Goal: Transaction & Acquisition: Purchase product/service

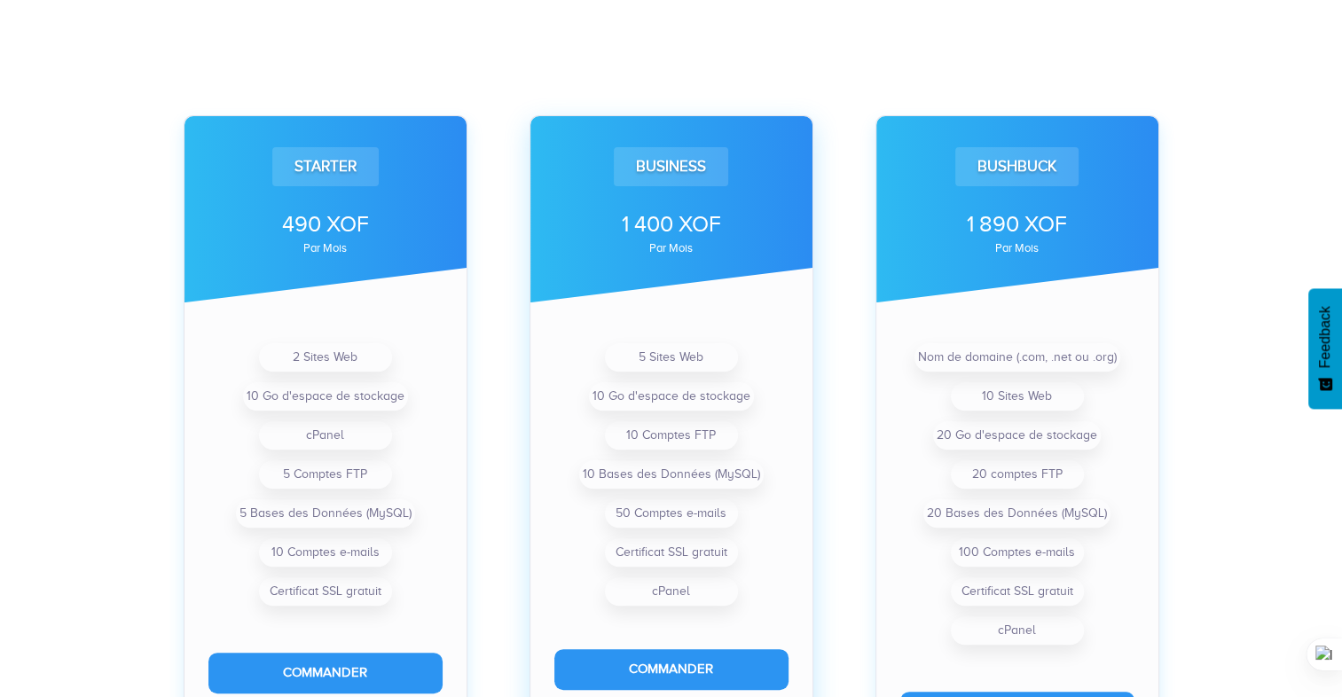
scroll to position [621, 0]
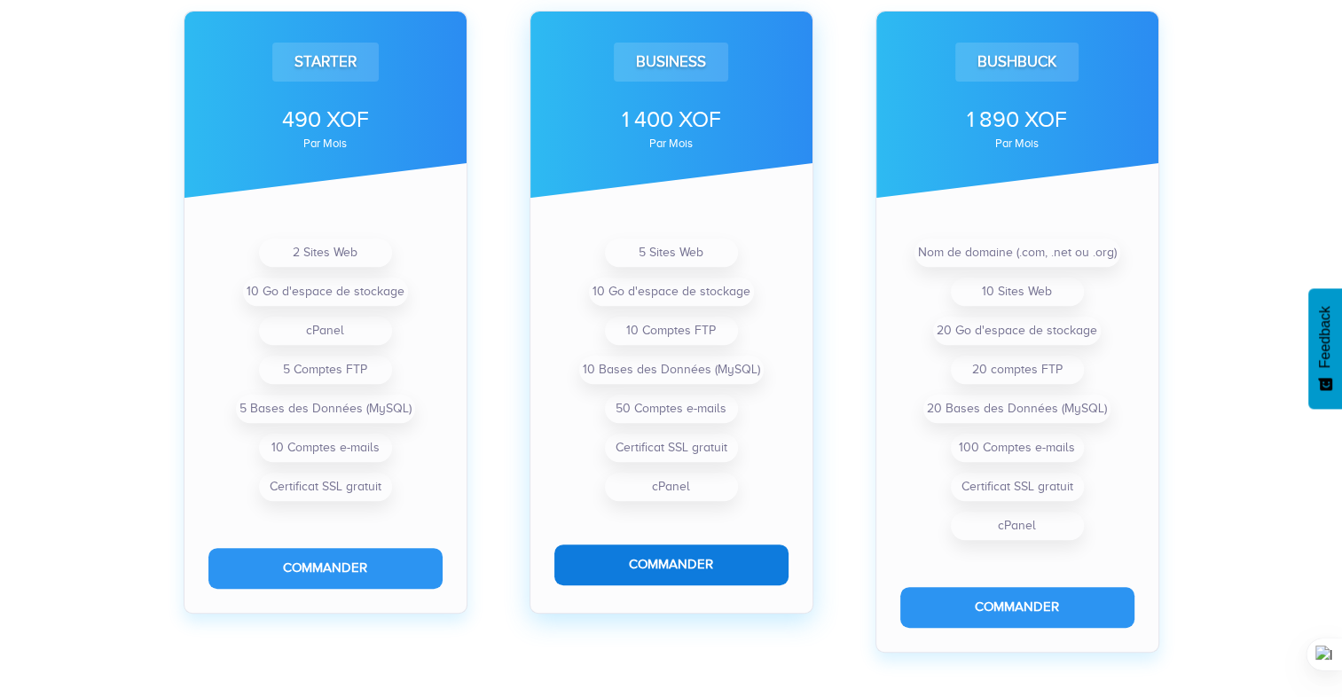
click at [703, 563] on button "Commander" at bounding box center [671, 565] width 234 height 40
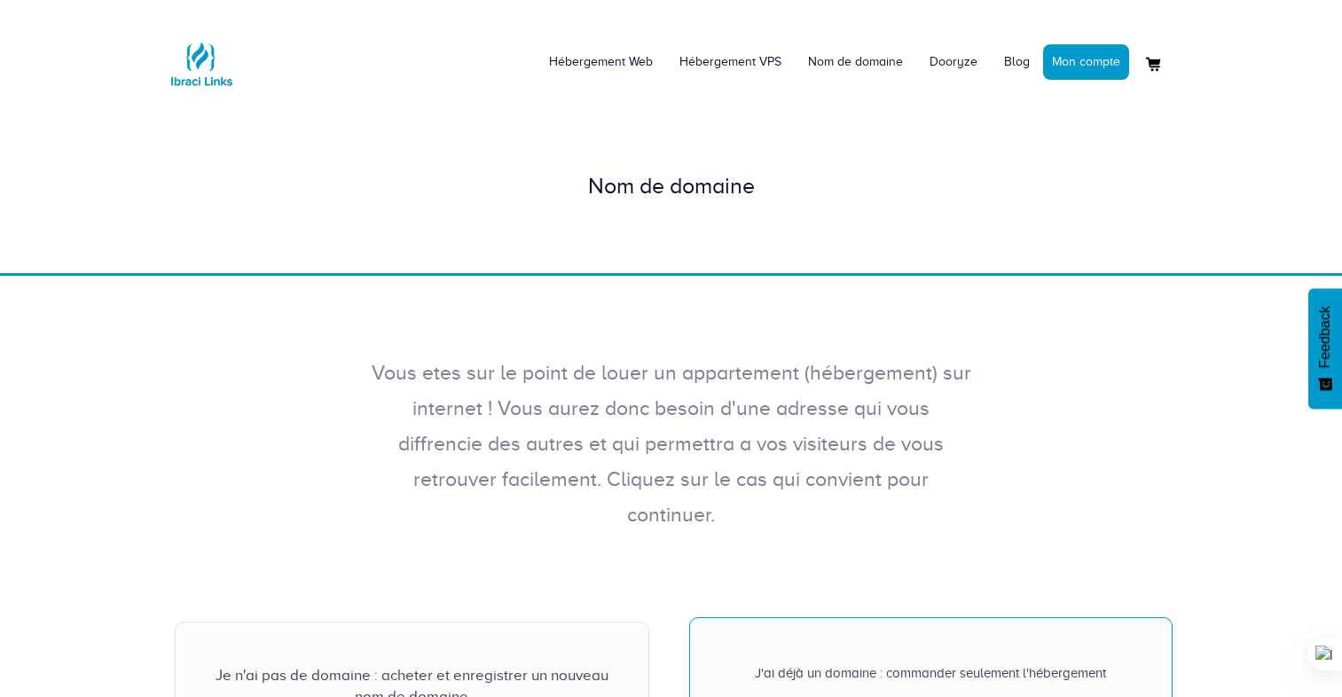
scroll to position [444, 0]
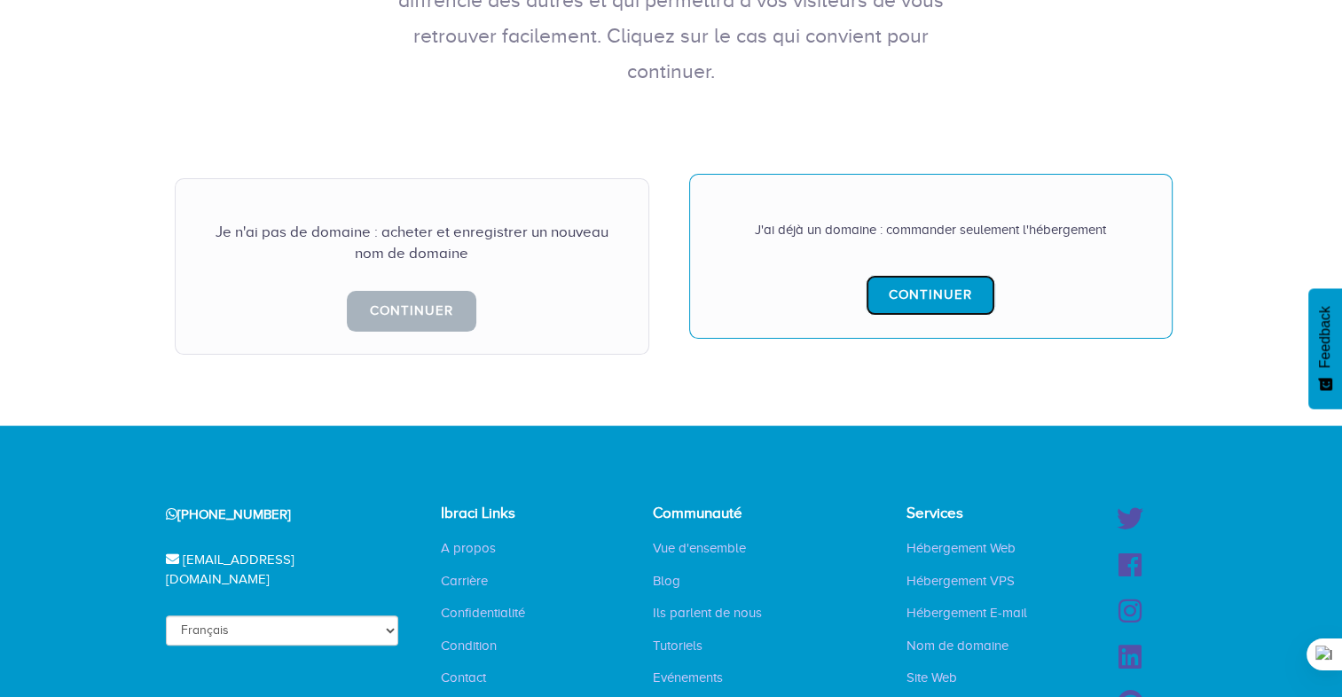
click at [916, 275] on link "Continuer" at bounding box center [931, 295] width 130 height 40
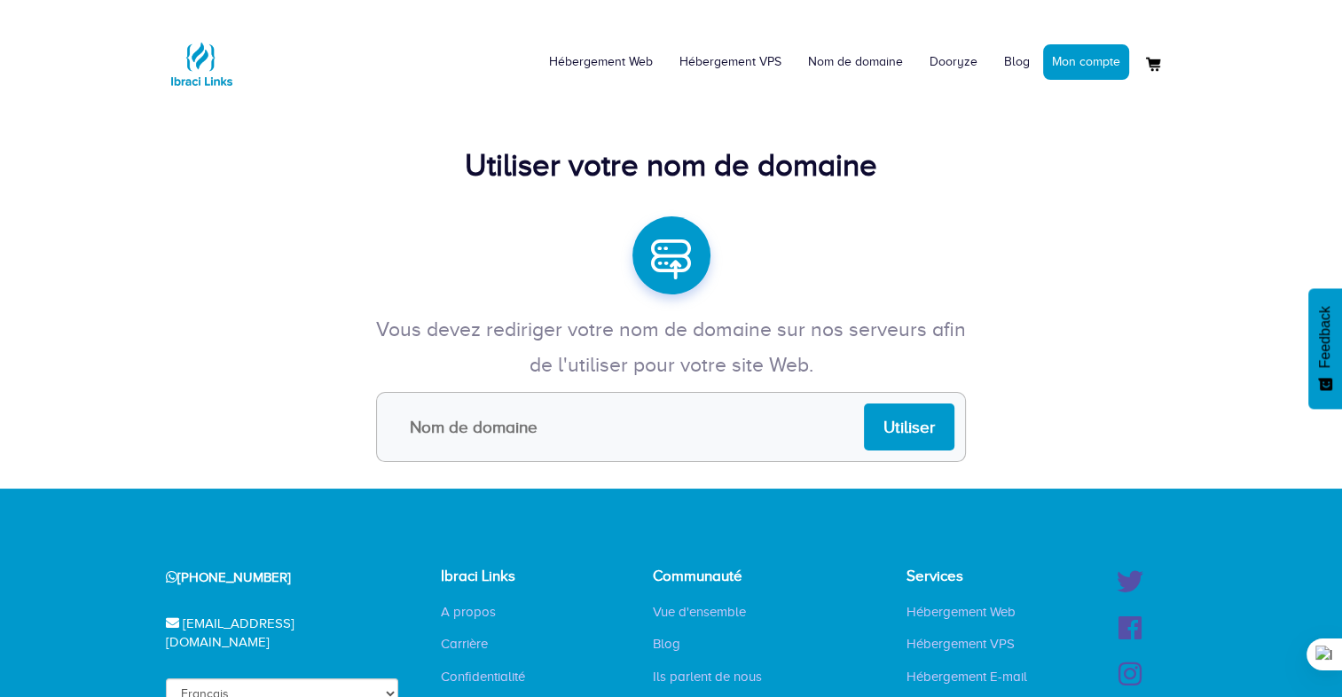
type input "arnfag"
click at [934, 436] on input "Utiliser" at bounding box center [909, 427] width 90 height 47
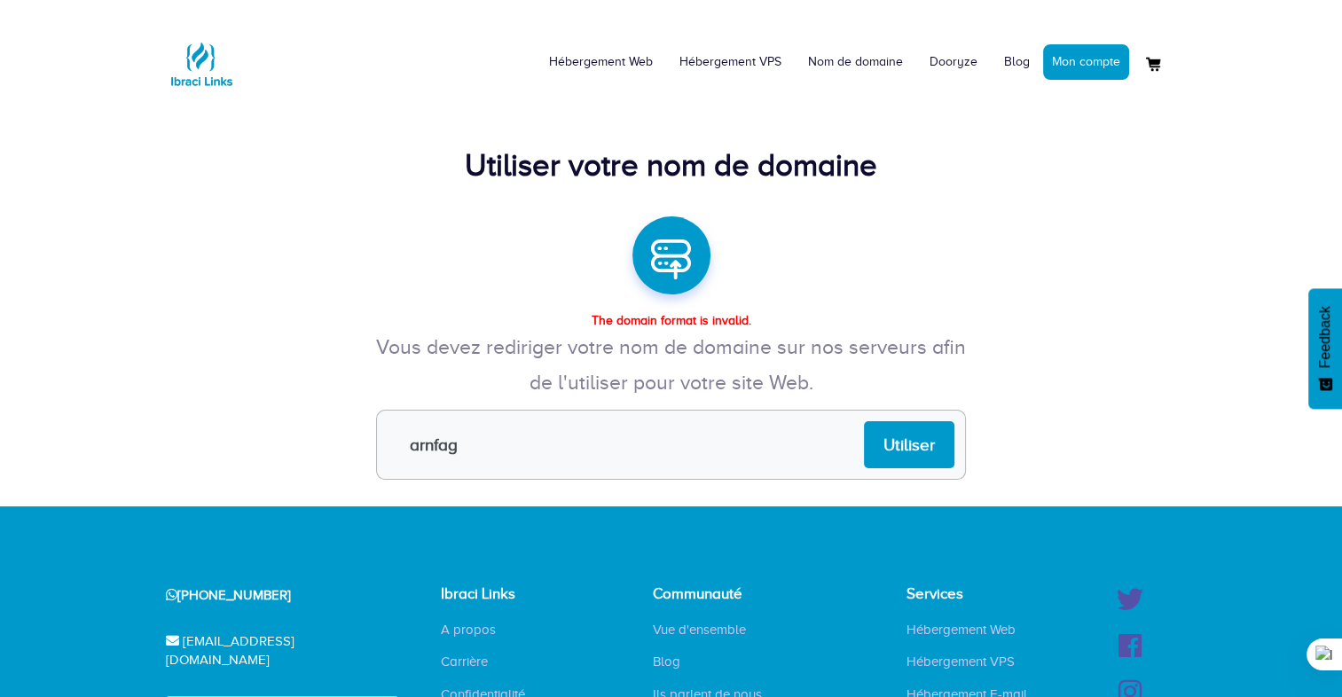
click at [654, 438] on input "arnfag" at bounding box center [671, 445] width 590 height 70
type input "arnfag.site"
click at [932, 463] on input "Utiliser" at bounding box center [909, 444] width 90 height 47
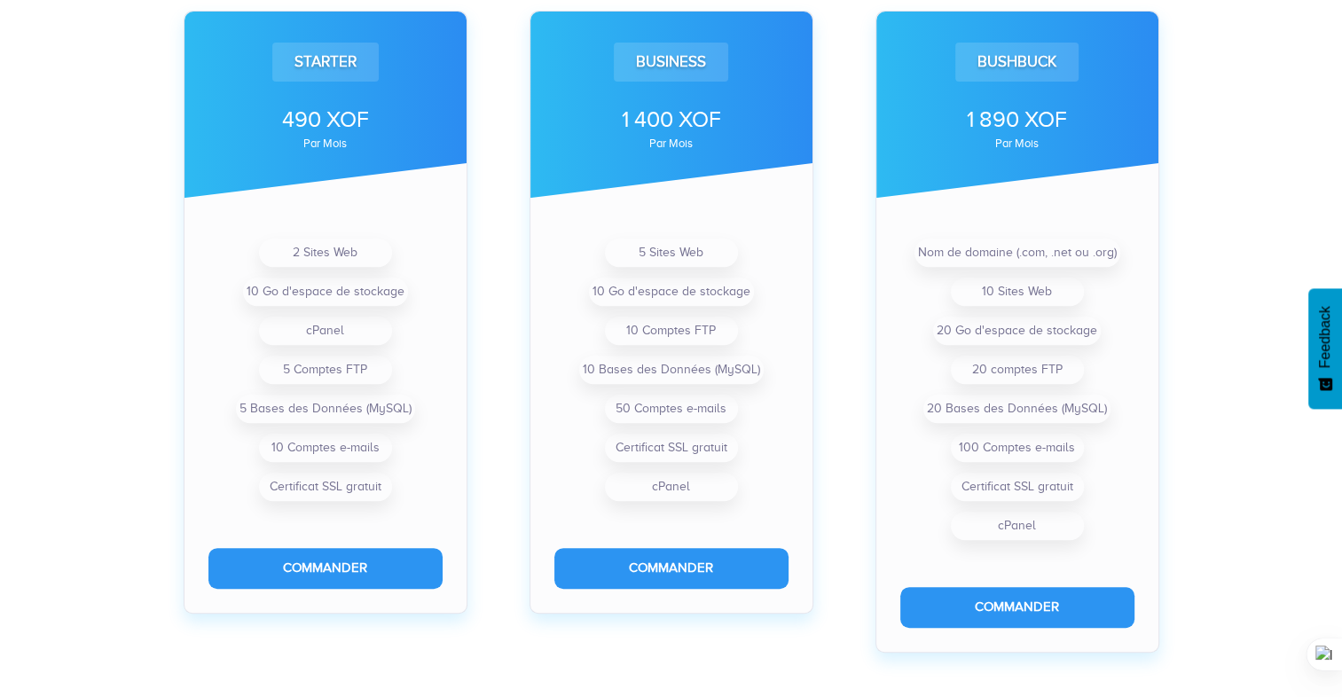
scroll to position [710, 0]
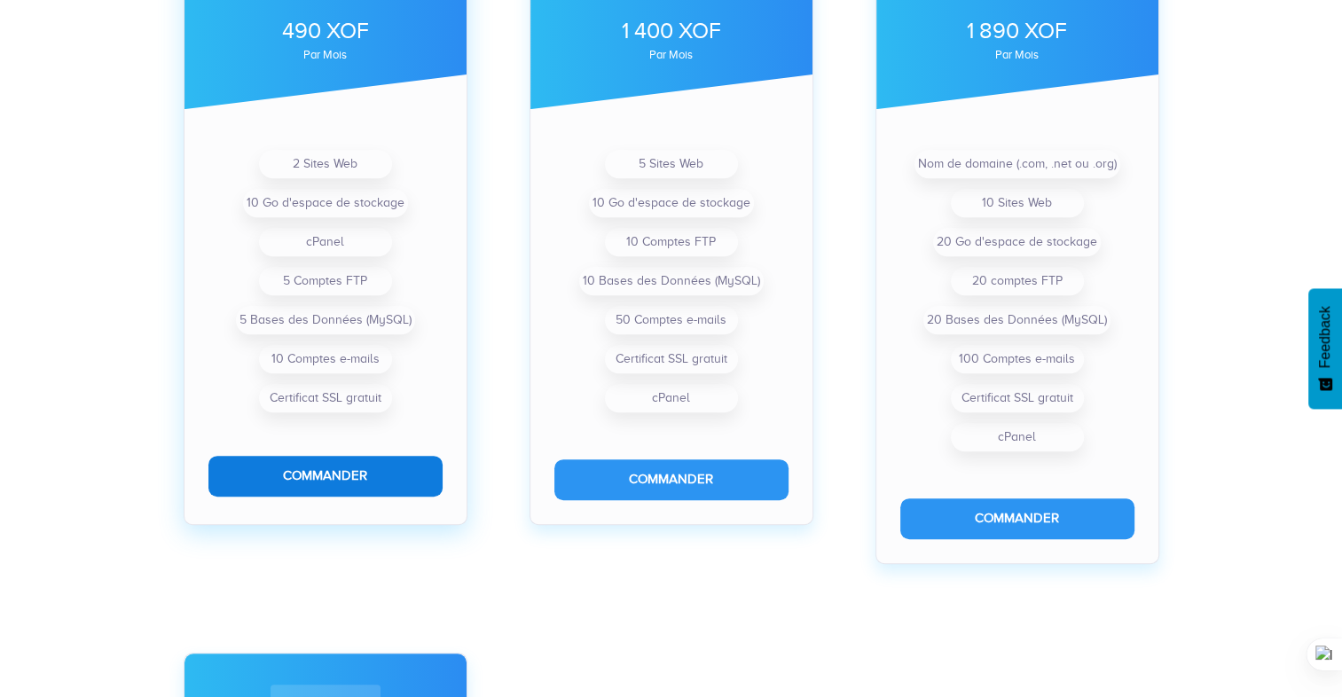
click at [391, 467] on button "Commander" at bounding box center [325, 476] width 234 height 40
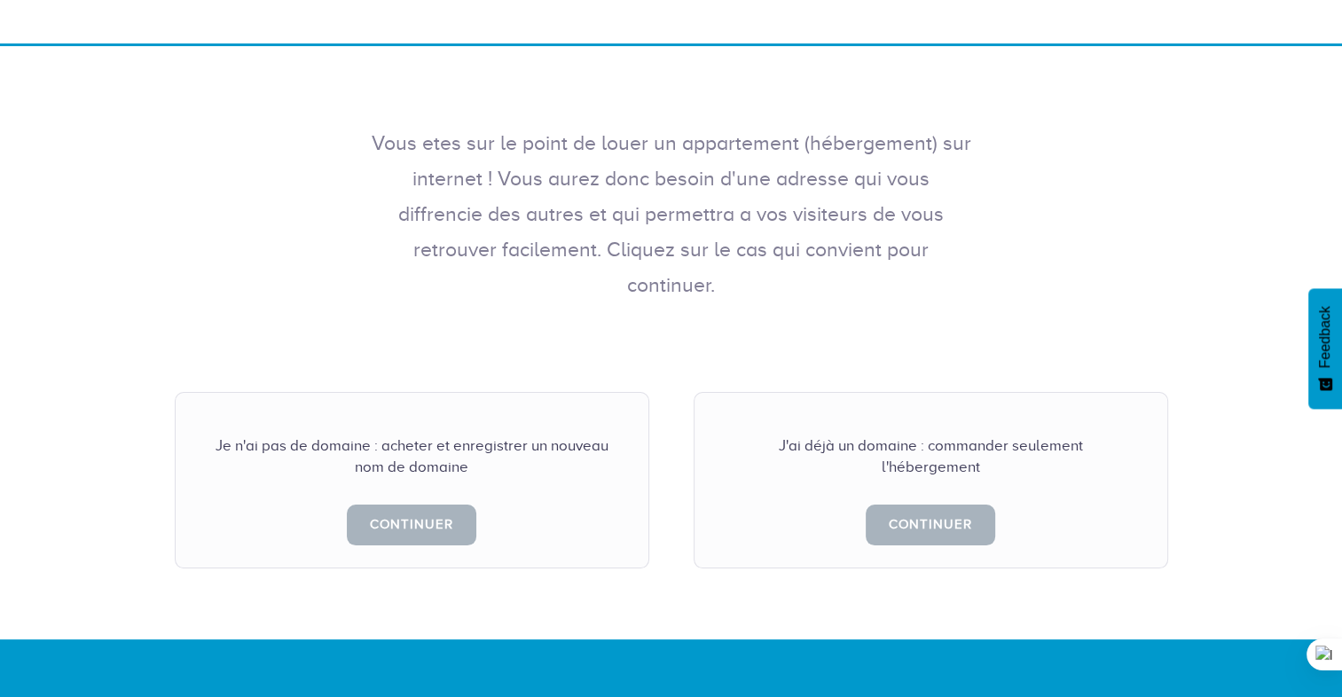
scroll to position [266, 0]
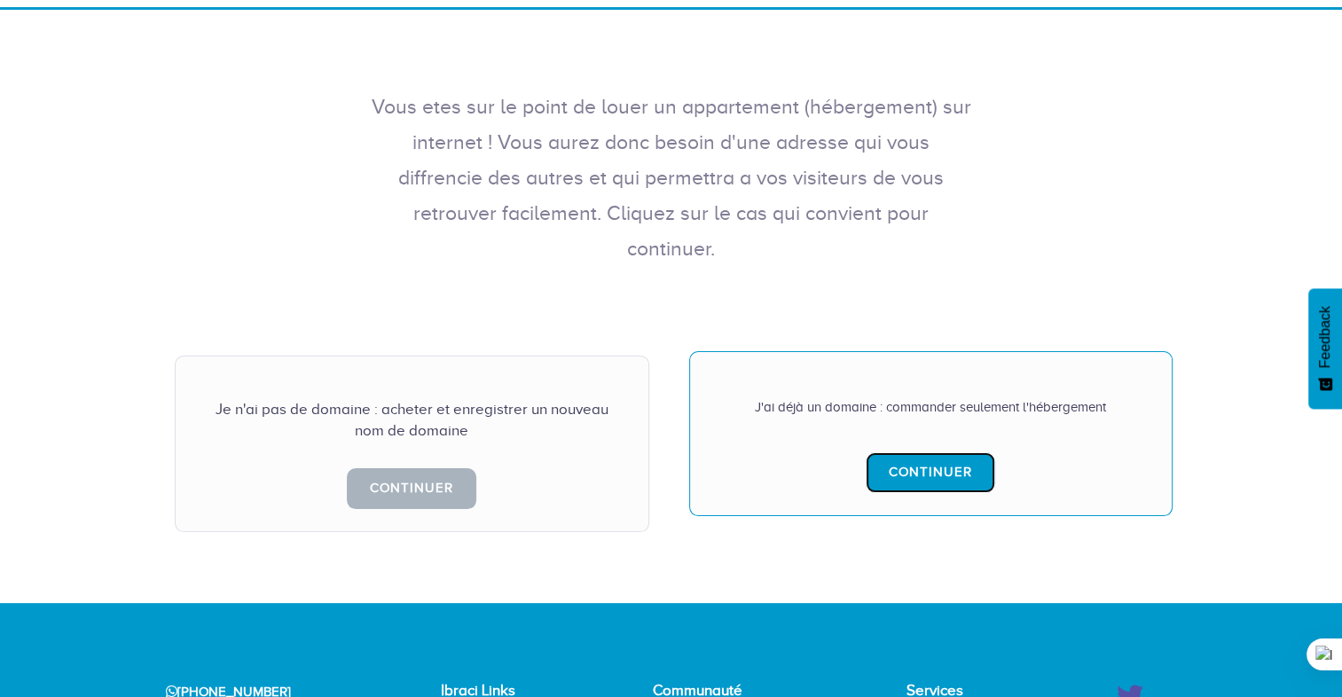
click at [939, 452] on link "Continuer" at bounding box center [931, 472] width 130 height 40
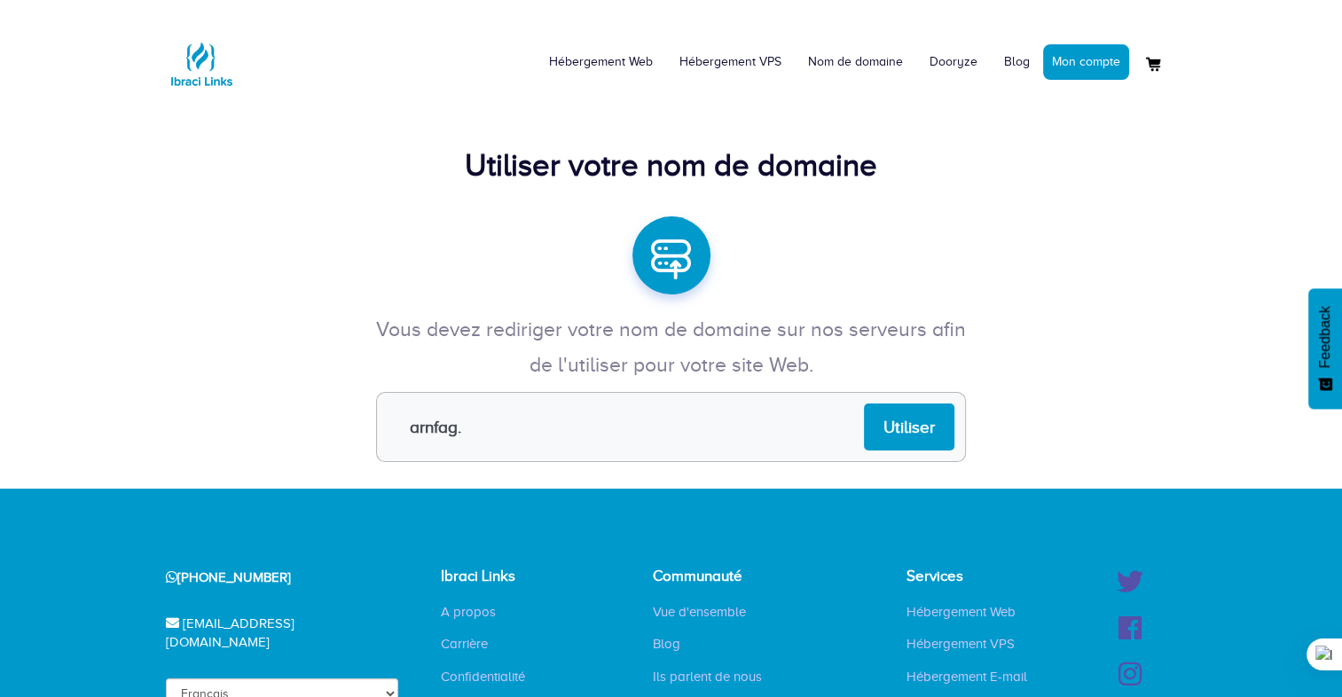
type input "[DOMAIN_NAME]"
click at [897, 417] on input "Utiliser" at bounding box center [909, 427] width 90 height 47
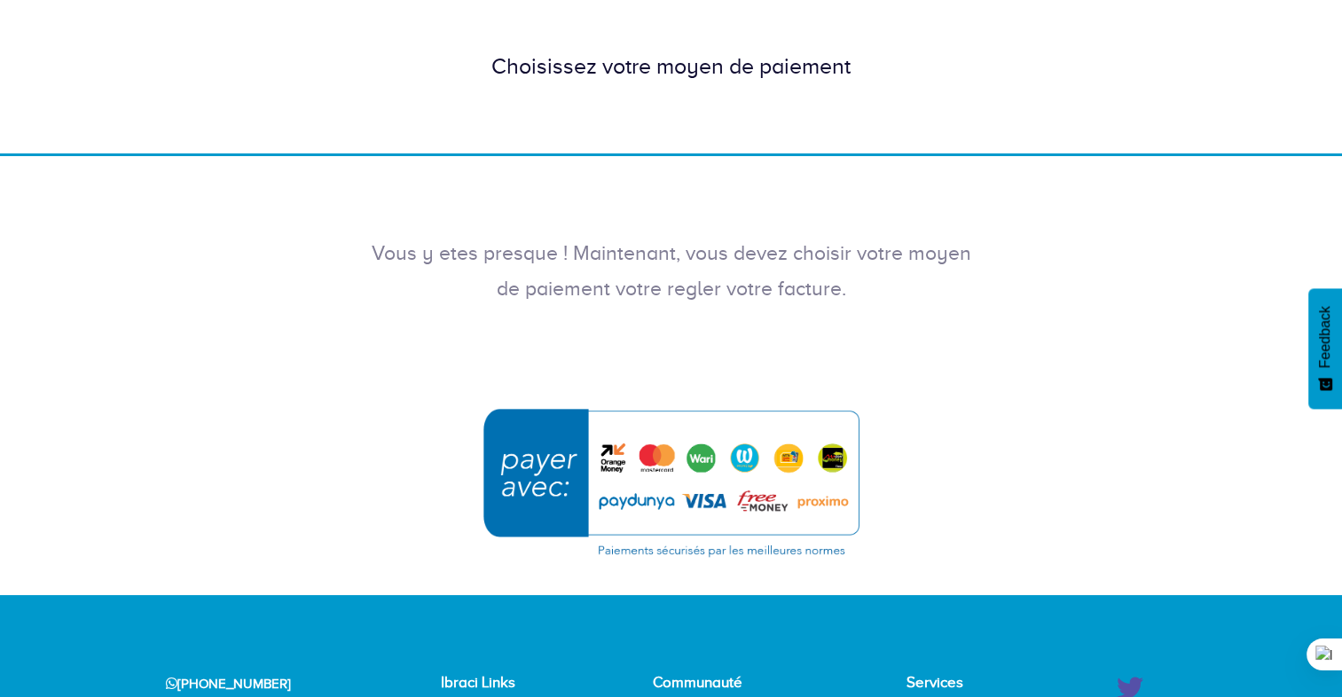
scroll to position [89, 0]
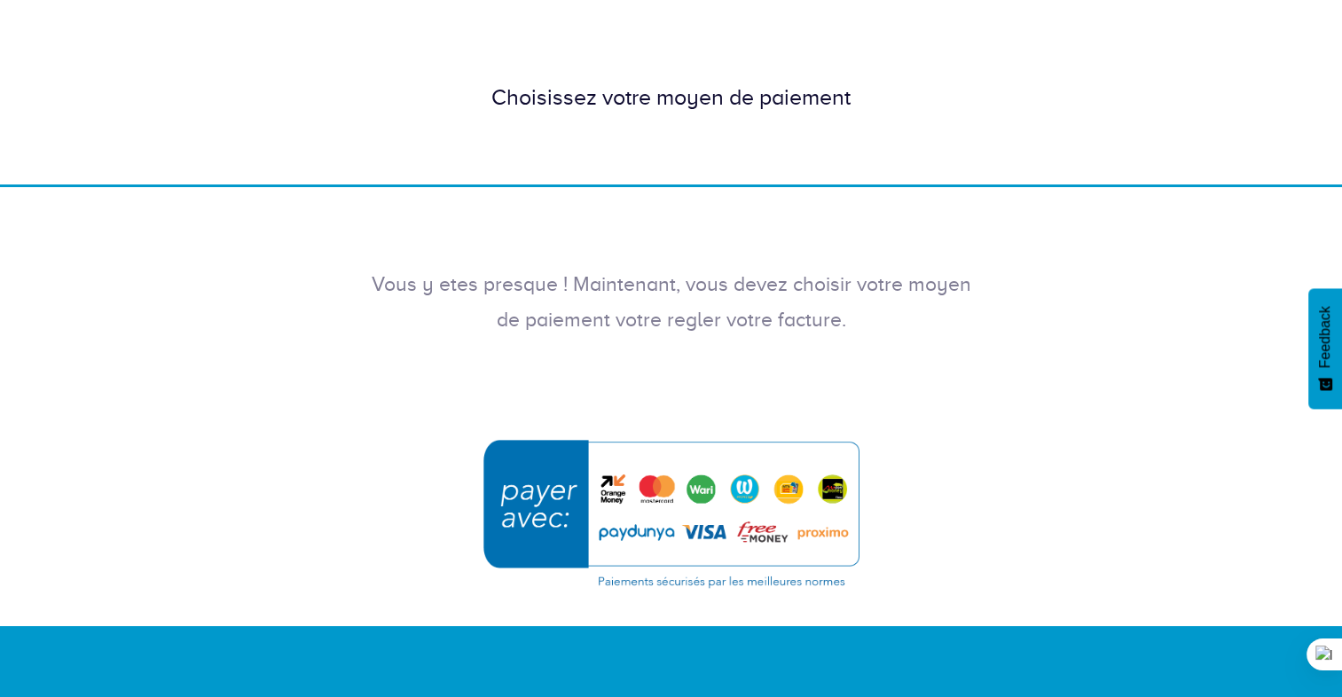
click at [693, 185] on div "Hébergement Web Hébergement VPS Nom de domaine Dooryze Blog Mon compte" at bounding box center [671, 49] width 1342 height 276
click at [695, 169] on div "Choisissez votre moyen de paiement" at bounding box center [671, 98] width 1342 height 174
click at [669, 89] on div "Choisissez votre moyen de paiement" at bounding box center [671, 98] width 1011 height 32
click at [642, 271] on p "Vous y etes presque ! Maintenant, vous devez choisir votre moyen de paiement vo…" at bounding box center [671, 302] width 603 height 71
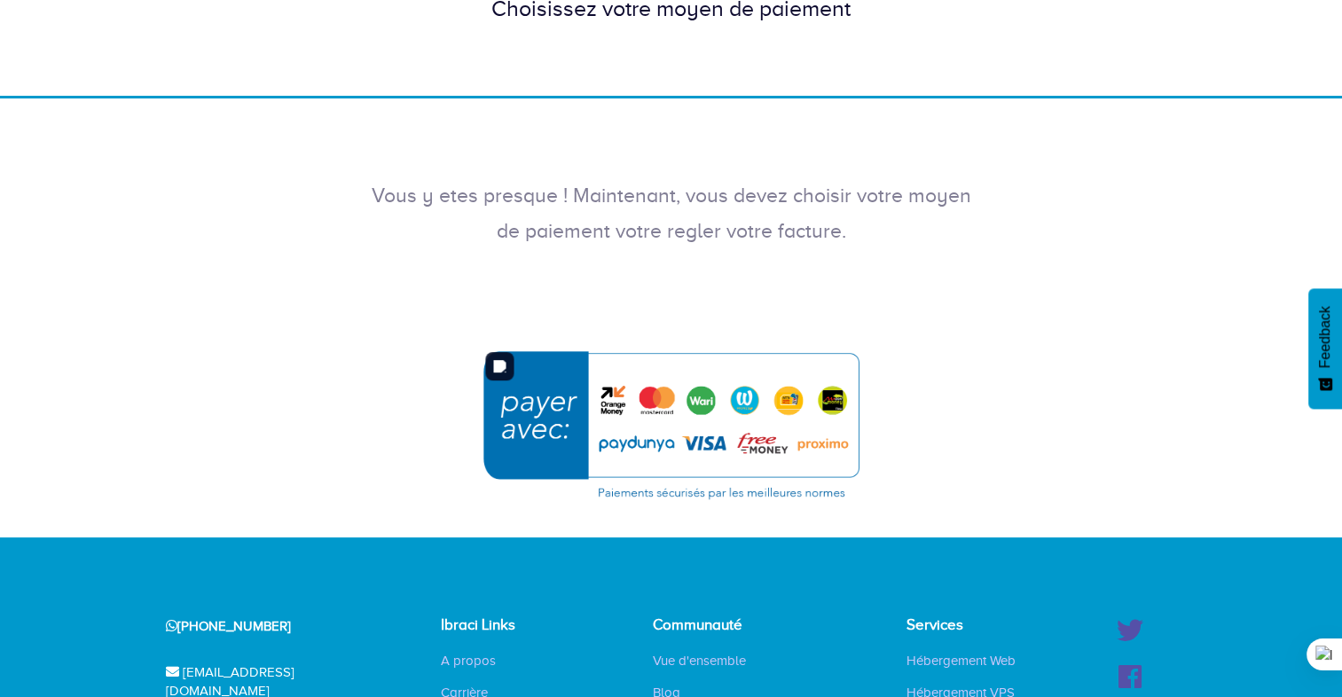
click at [701, 442] on img "submit" at bounding box center [671, 425] width 399 height 172
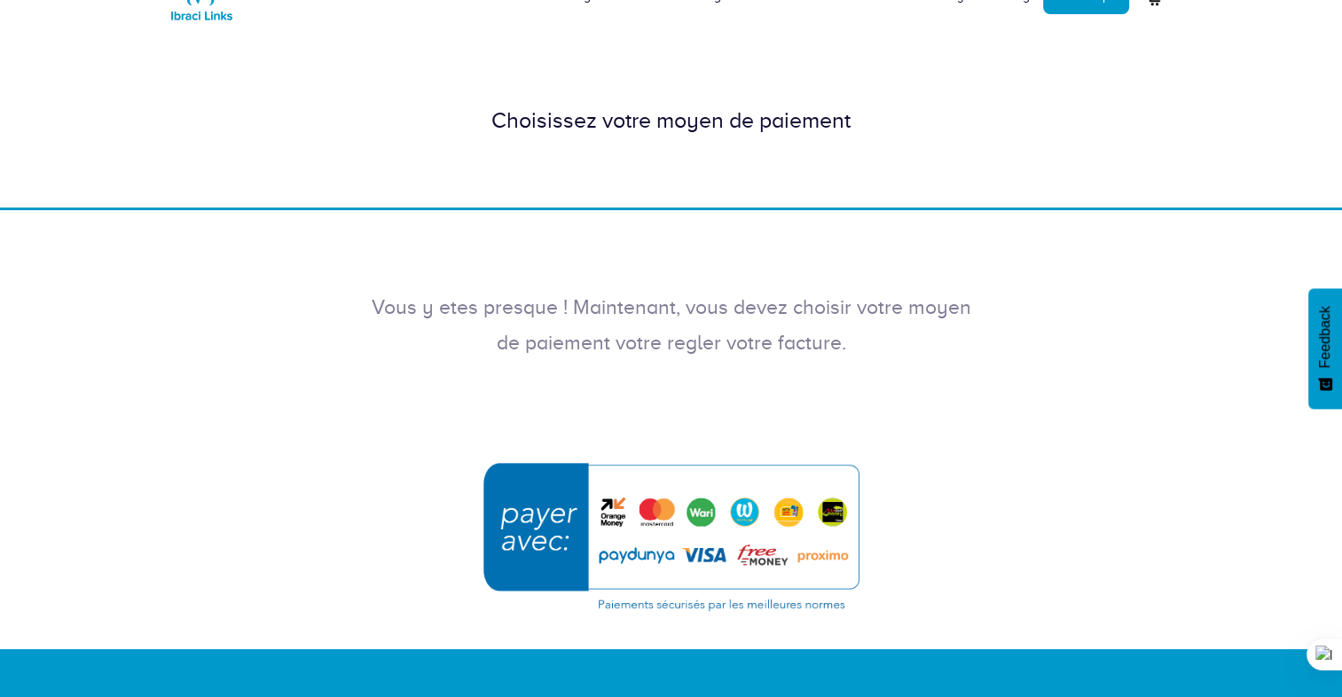
scroll to position [0, 0]
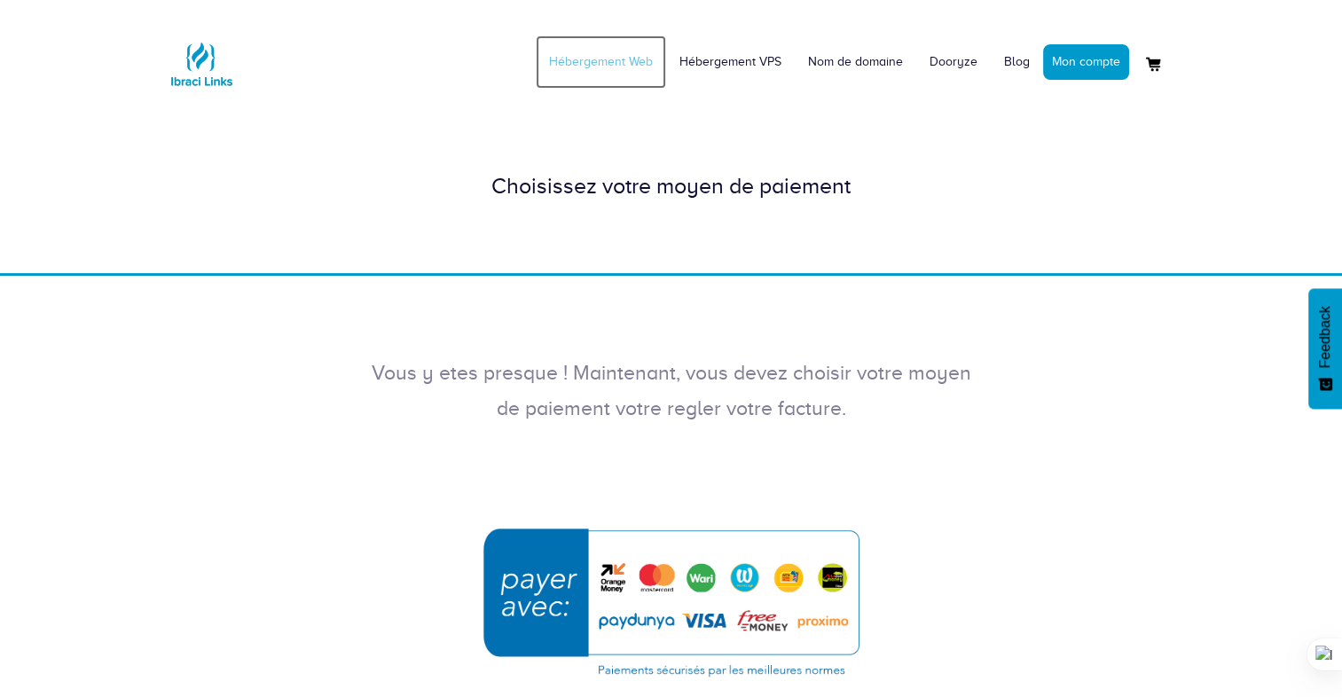
click link "Hébergement Web"
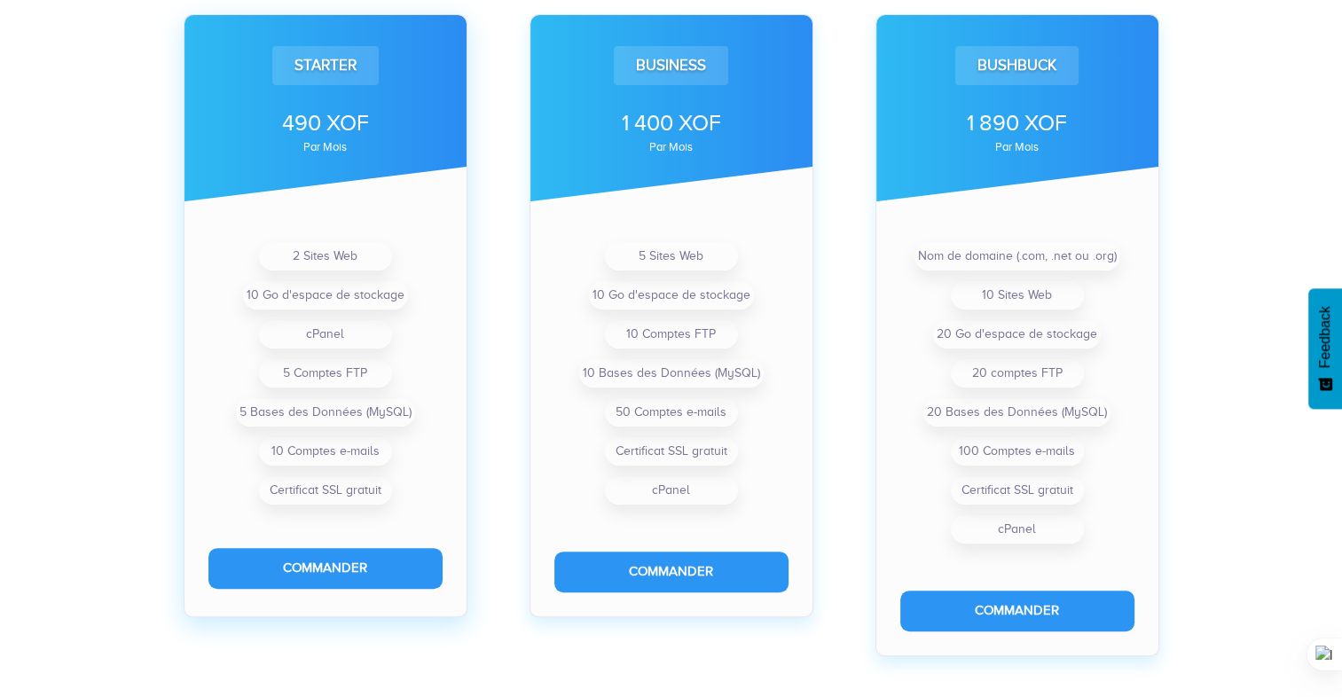
scroll to position [621, 0]
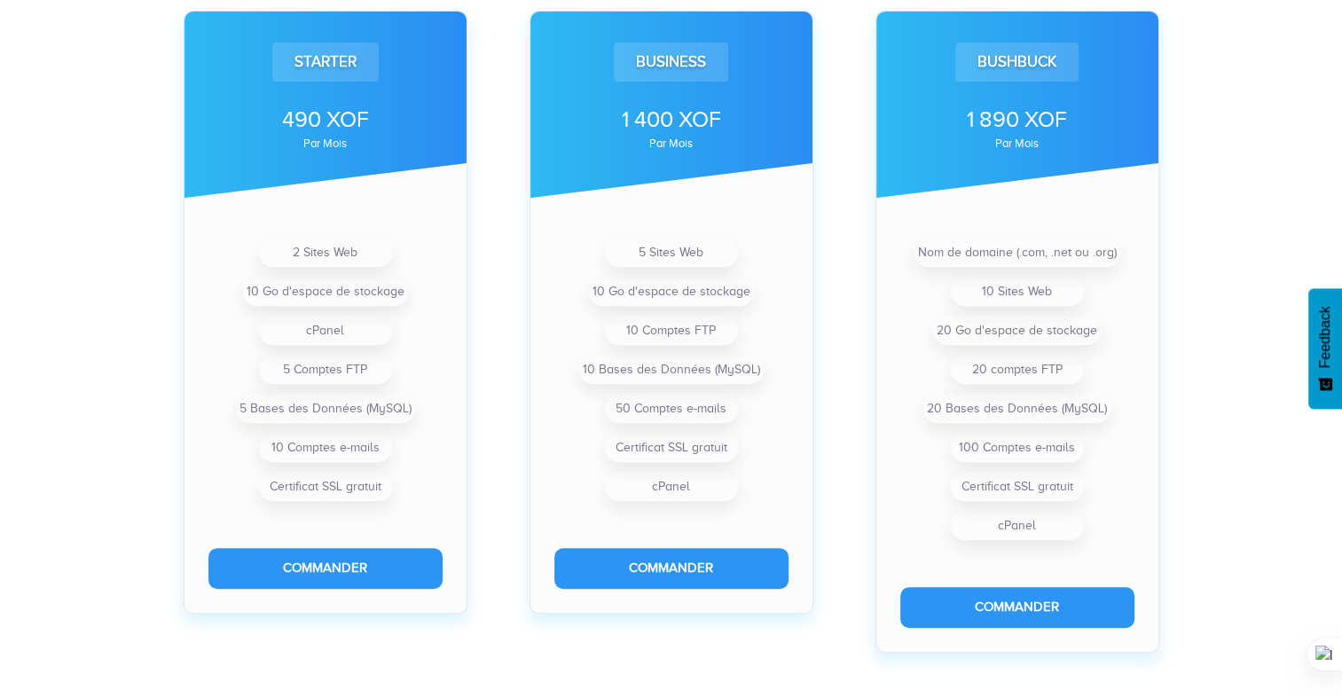
click at [1201, 129] on div "Starter 490 XOF par mois 2 Sites Web 10 Go d'espace de stockage cPanel 5 Compte…" at bounding box center [671, 676] width 1342 height 1580
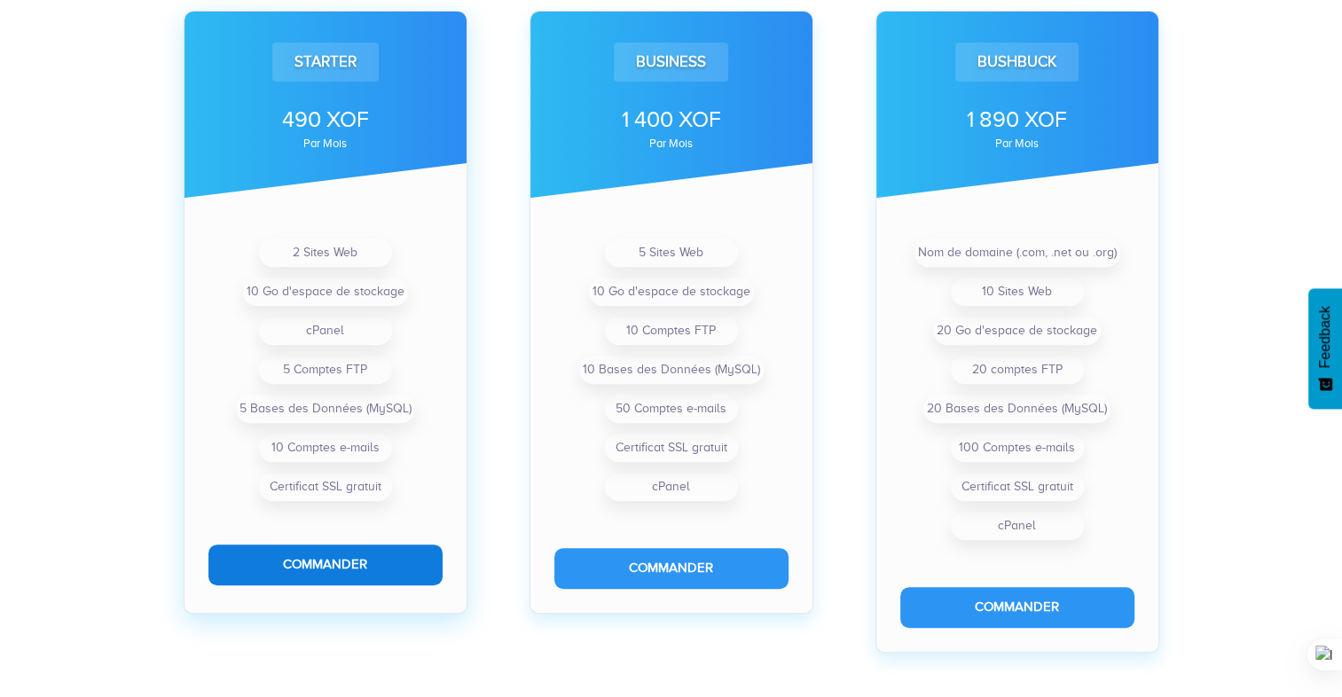
click at [311, 569] on button "Commander" at bounding box center [325, 565] width 234 height 40
